Goal: Leave review/rating: Leave review/rating

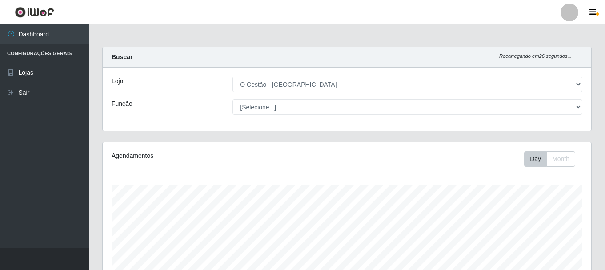
select select "238"
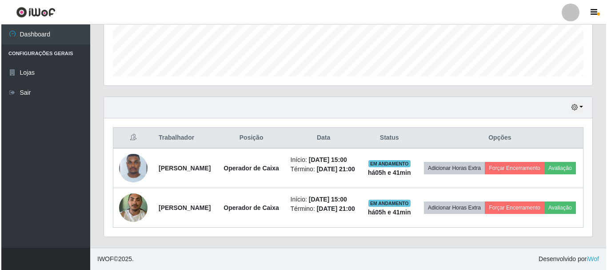
scroll to position [184, 488]
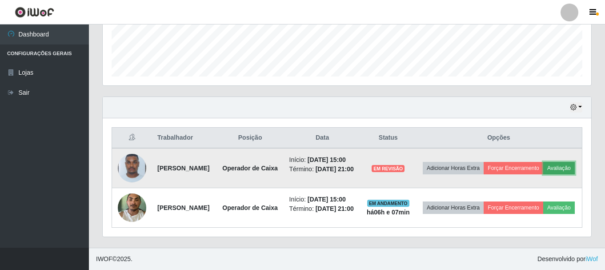
click at [543, 164] on button "Avaliação" at bounding box center [559, 168] width 32 height 12
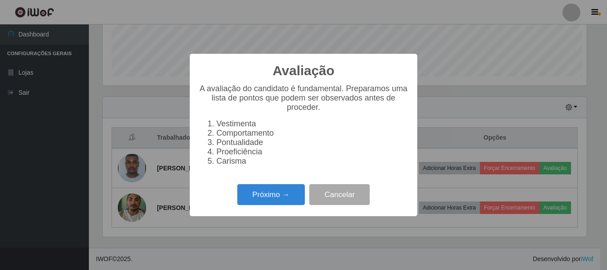
scroll to position [184, 484]
click at [259, 195] on button "Próximo →" at bounding box center [271, 194] width 68 height 21
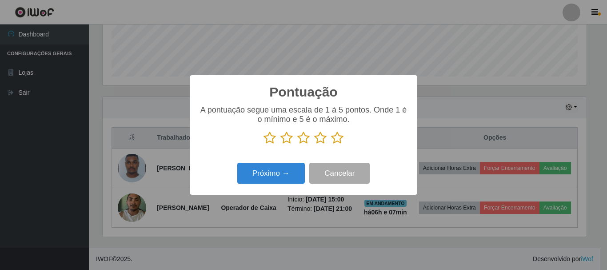
scroll to position [444226, 443926]
click at [336, 140] on icon at bounding box center [337, 137] width 12 height 13
click at [331, 144] on input "radio" at bounding box center [331, 144] width 0 height 0
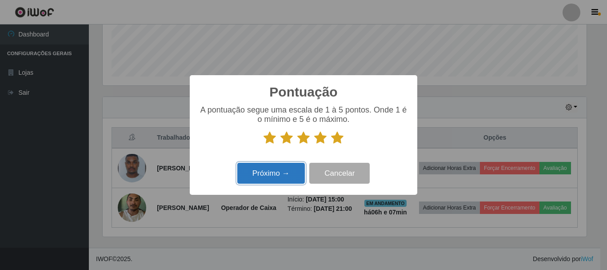
click at [279, 173] on button "Próximo →" at bounding box center [271, 173] width 68 height 21
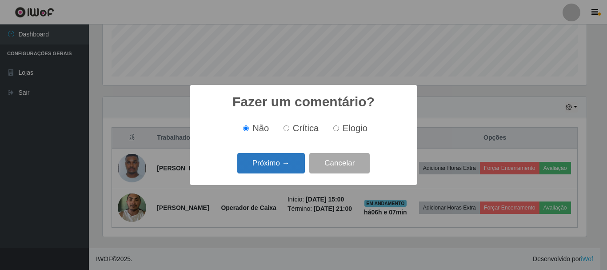
click at [277, 170] on button "Próximo →" at bounding box center [271, 163] width 68 height 21
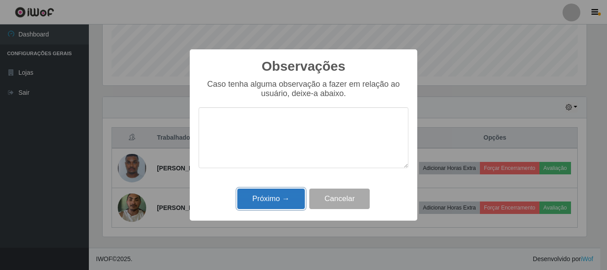
click at [289, 200] on button "Próximo →" at bounding box center [271, 198] width 68 height 21
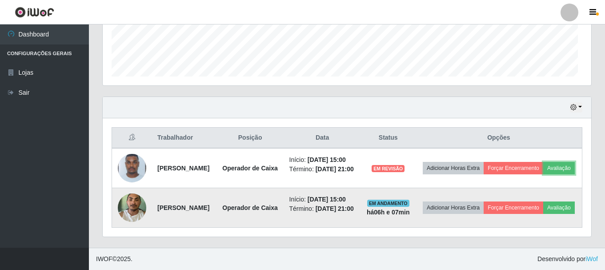
scroll to position [184, 488]
click at [543, 213] on button "Avaliação" at bounding box center [559, 207] width 32 height 12
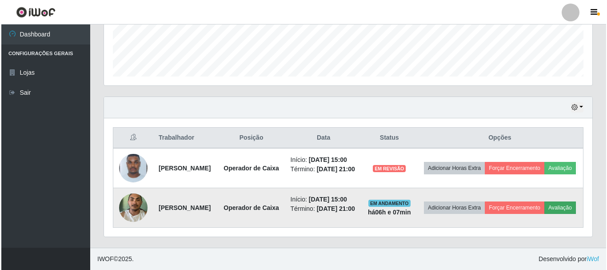
scroll to position [184, 484]
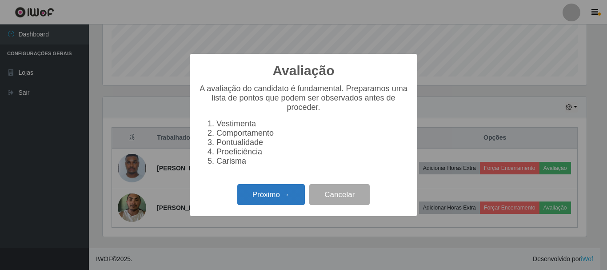
click at [275, 200] on button "Próximo →" at bounding box center [271, 194] width 68 height 21
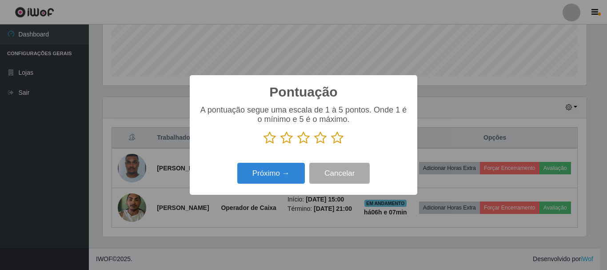
click at [335, 139] on icon at bounding box center [337, 137] width 12 height 13
click at [331, 144] on input "radio" at bounding box center [331, 144] width 0 height 0
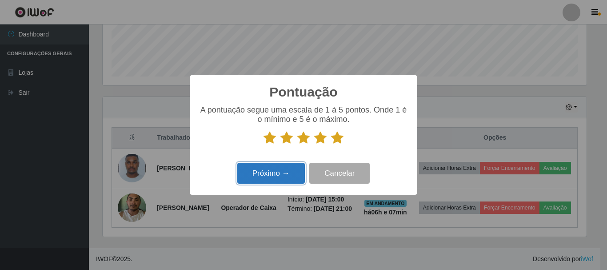
click at [288, 166] on button "Próximo →" at bounding box center [271, 173] width 68 height 21
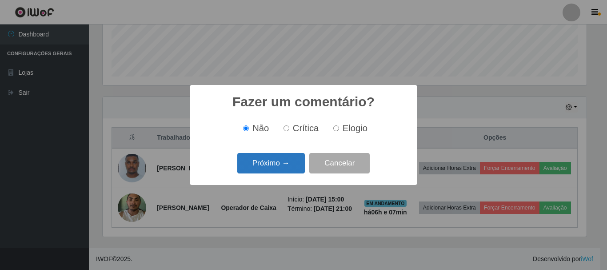
click at [291, 172] on button "Próximo →" at bounding box center [271, 163] width 68 height 21
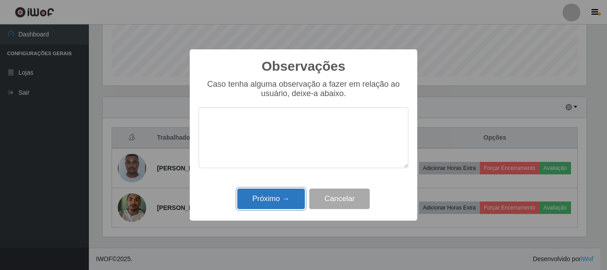
click at [285, 205] on button "Próximo →" at bounding box center [271, 198] width 68 height 21
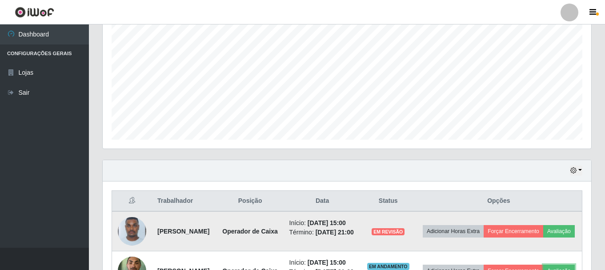
scroll to position [255, 0]
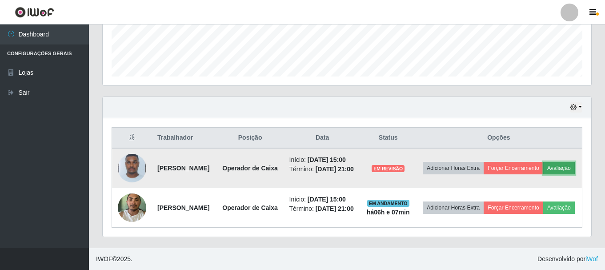
click at [543, 165] on button "Avaliação" at bounding box center [559, 168] width 32 height 12
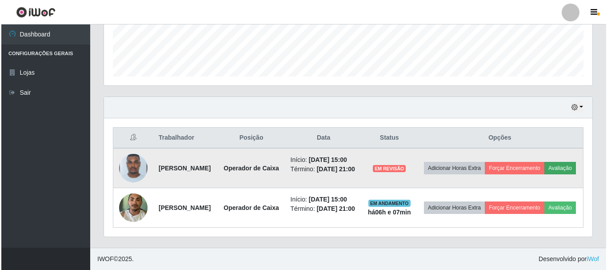
scroll to position [184, 484]
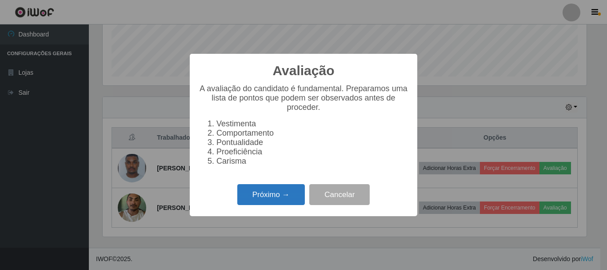
click at [288, 200] on button "Próximo →" at bounding box center [271, 194] width 68 height 21
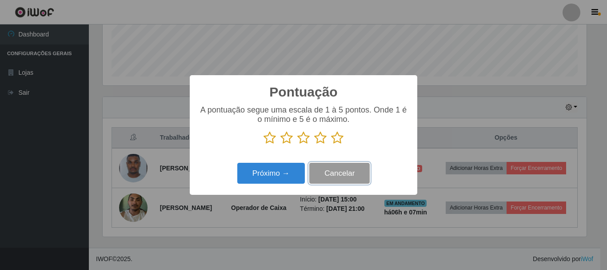
click at [366, 176] on button "Cancelar" at bounding box center [339, 173] width 60 height 21
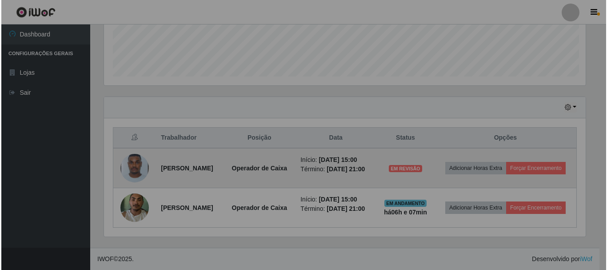
scroll to position [184, 488]
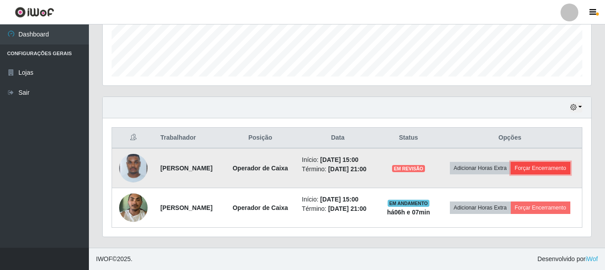
click at [512, 168] on button "Forçar Encerramento" at bounding box center [541, 168] width 60 height 12
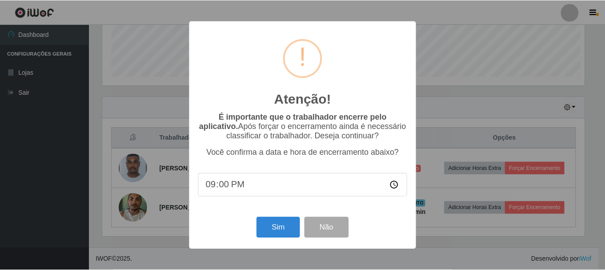
scroll to position [184, 484]
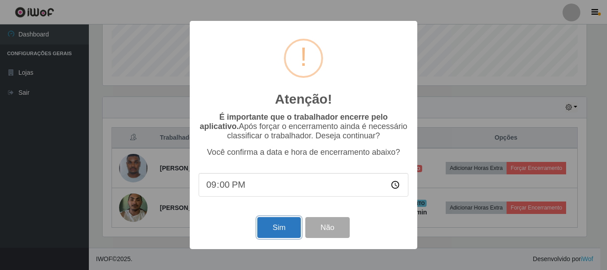
click at [267, 232] on button "Sim" at bounding box center [278, 227] width 43 height 21
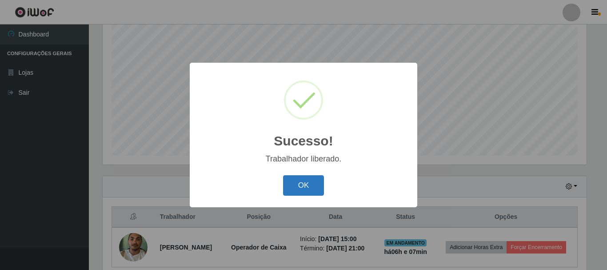
click at [303, 187] on button "OK" at bounding box center [303, 185] width 41 height 21
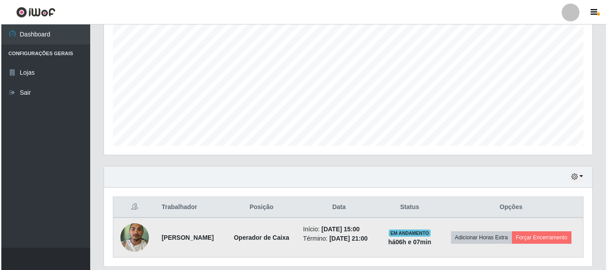
scroll to position [208, 0]
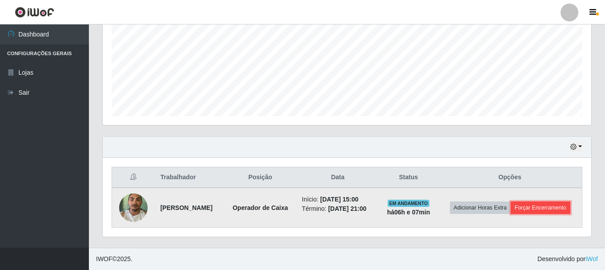
click at [511, 214] on button "Forçar Encerramento" at bounding box center [541, 207] width 60 height 12
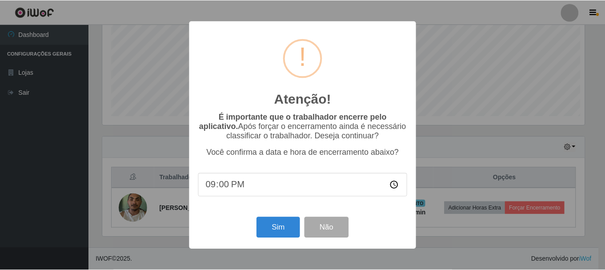
scroll to position [184, 484]
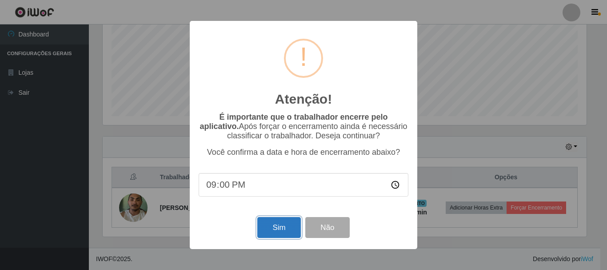
click at [283, 234] on button "Sim" at bounding box center [278, 227] width 43 height 21
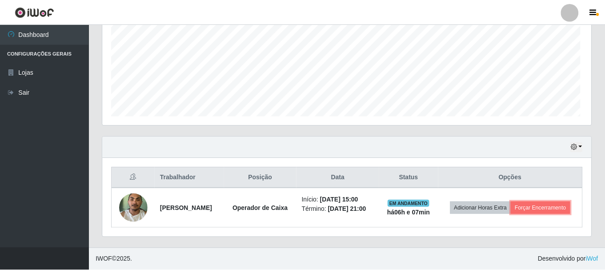
scroll to position [0, 0]
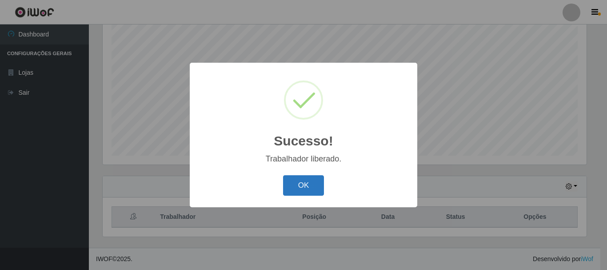
click at [299, 188] on button "OK" at bounding box center [303, 185] width 41 height 21
